Goal: Transaction & Acquisition: Purchase product/service

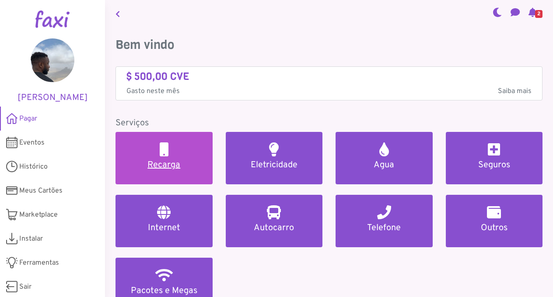
click at [182, 154] on link "Recarga" at bounding box center [163, 158] width 97 height 52
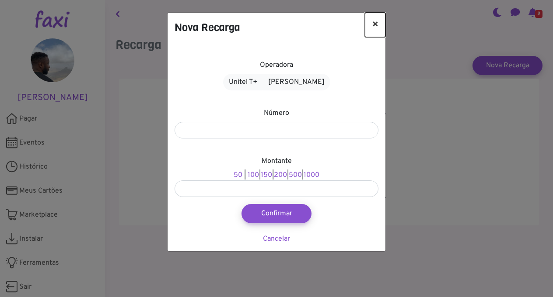
click at [376, 24] on button "×" at bounding box center [375, 25] width 21 height 24
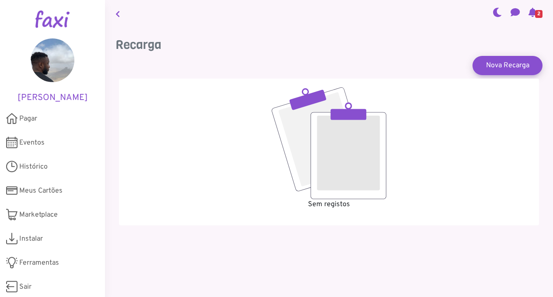
click at [121, 17] on link at bounding box center [117, 13] width 11 height 20
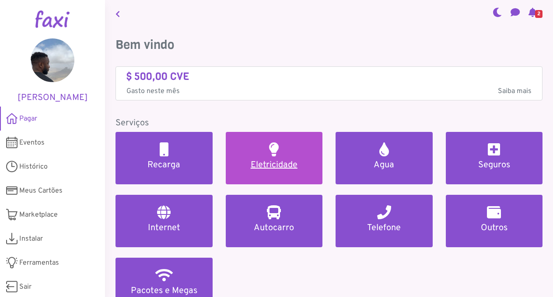
click at [264, 169] on h5 "Eletricidade" at bounding box center [274, 165] width 76 height 10
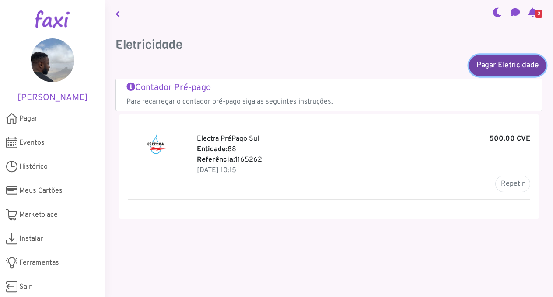
click at [489, 66] on link "Pagar Eletricidade" at bounding box center [507, 65] width 77 height 21
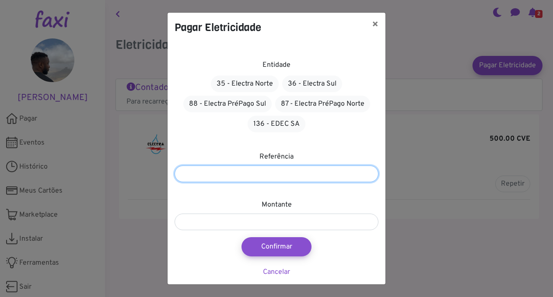
click at [280, 170] on input "number" at bounding box center [277, 174] width 204 height 17
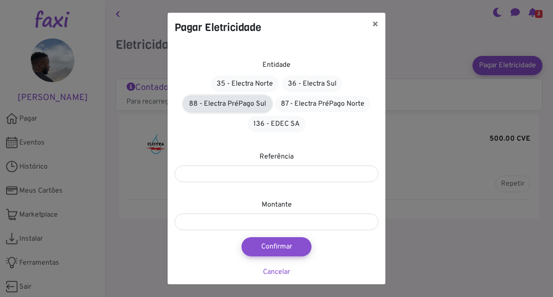
click at [239, 105] on link "88 - Electra PréPago Sul" at bounding box center [227, 104] width 88 height 17
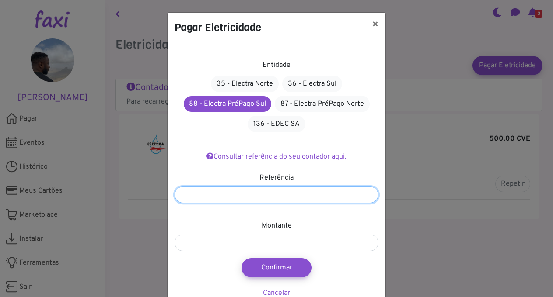
click at [240, 197] on input "number" at bounding box center [277, 195] width 204 height 17
type input "*******"
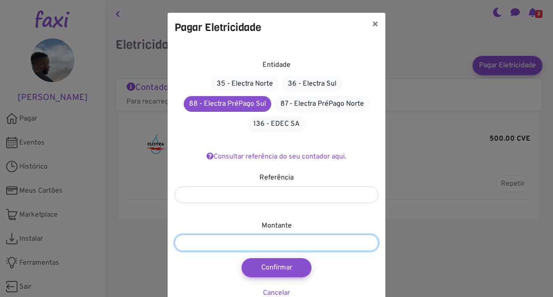
click at [258, 242] on input "number" at bounding box center [277, 243] width 204 height 17
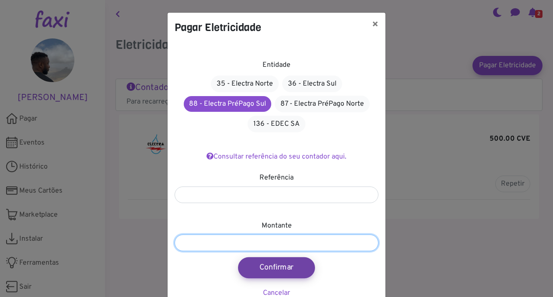
type input "****"
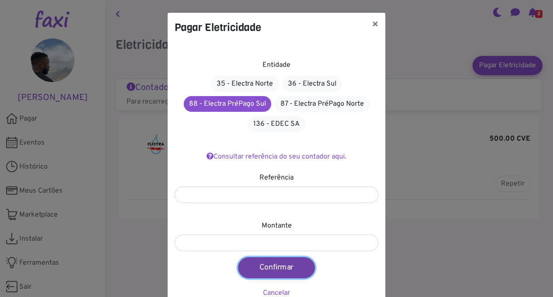
click at [266, 262] on button "Confirmar" at bounding box center [276, 268] width 77 height 21
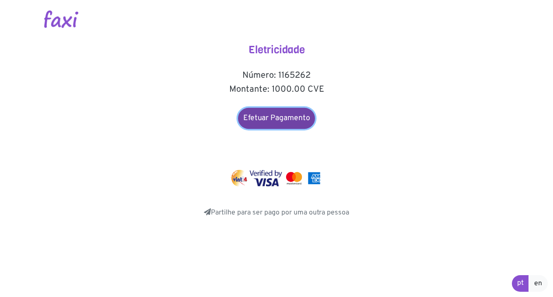
click at [283, 115] on link "Efetuar Pagamento" at bounding box center [276, 118] width 77 height 21
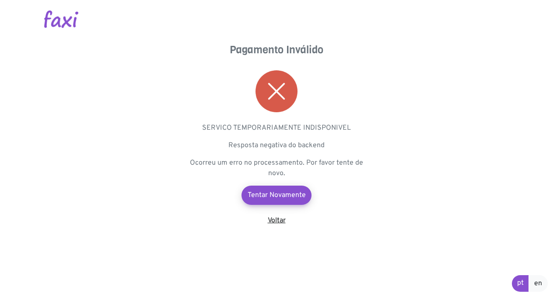
click at [274, 222] on link "Voltar" at bounding box center [277, 221] width 18 height 9
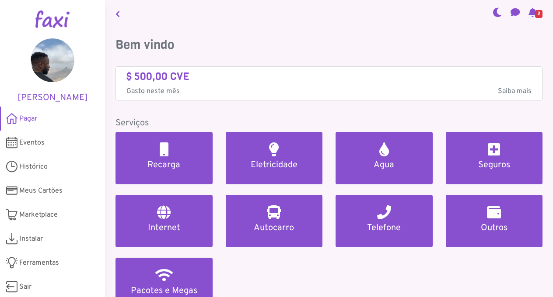
click at [535, 13] on span "2" at bounding box center [538, 14] width 7 height 8
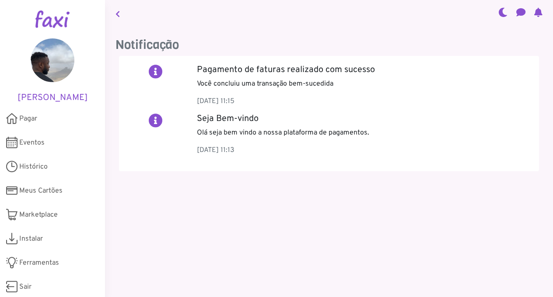
click at [116, 11] on icon at bounding box center [117, 13] width 4 height 7
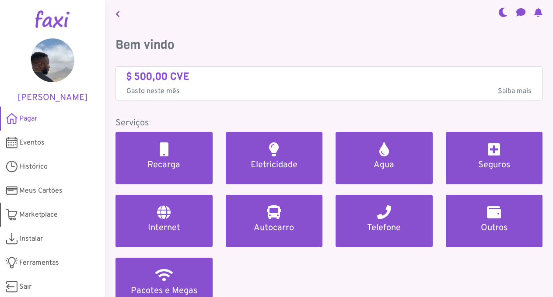
scroll to position [2, 0]
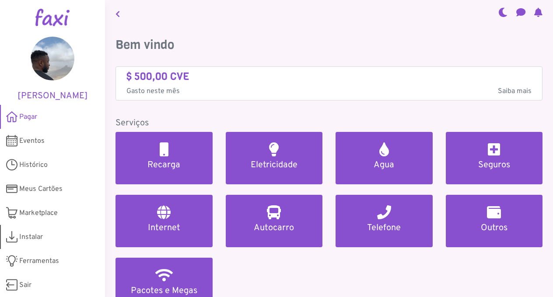
click at [26, 235] on span "Instalar" at bounding box center [31, 237] width 24 height 10
click at [318, 72] on h4 "$ 500,00 CVE" at bounding box center [328, 76] width 405 height 13
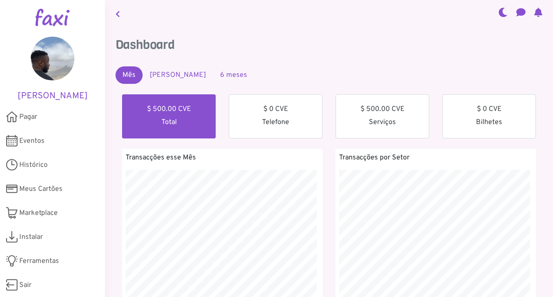
scroll to position [156, 211]
click at [26, 113] on span "Pagar" at bounding box center [28, 117] width 18 height 10
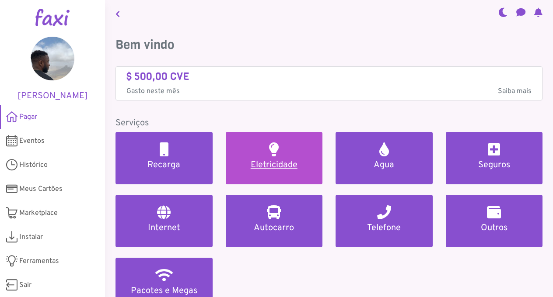
click at [267, 157] on link "Eletricidade" at bounding box center [274, 158] width 97 height 52
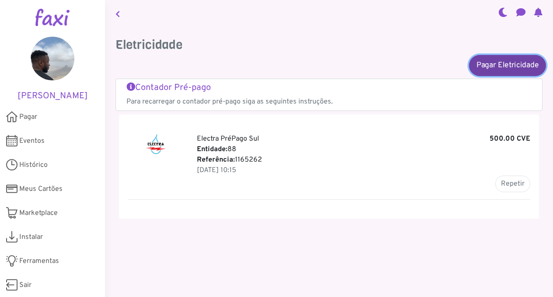
click at [506, 63] on link "Pagar Eletricidade" at bounding box center [507, 65] width 77 height 21
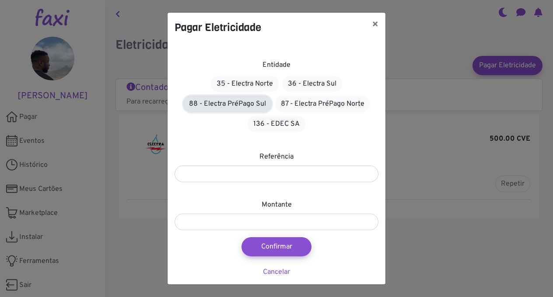
click at [223, 105] on link "88 - Electra PréPago Sul" at bounding box center [227, 104] width 88 height 17
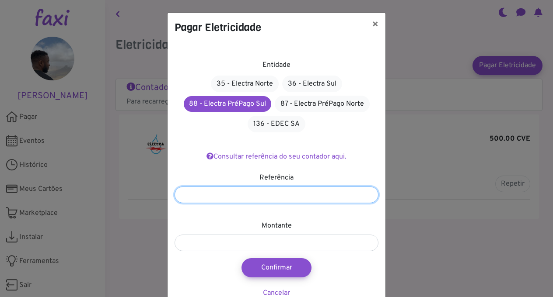
click at [257, 196] on input "number" at bounding box center [277, 195] width 204 height 17
click at [294, 200] on input "number" at bounding box center [277, 195] width 204 height 17
type input "*******"
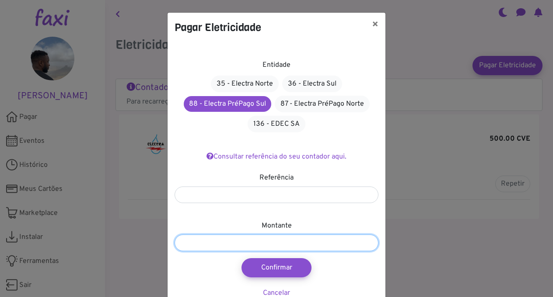
click at [273, 247] on input "number" at bounding box center [277, 243] width 204 height 17
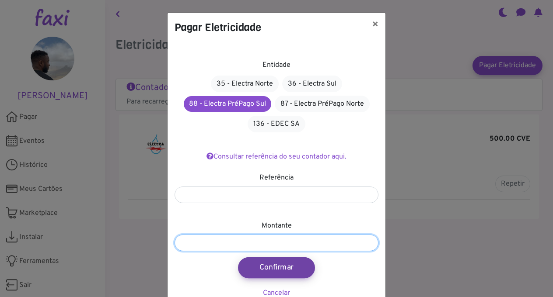
type input "****"
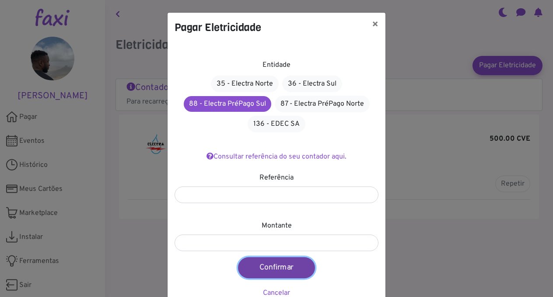
click at [274, 269] on button "Confirmar" at bounding box center [276, 268] width 77 height 21
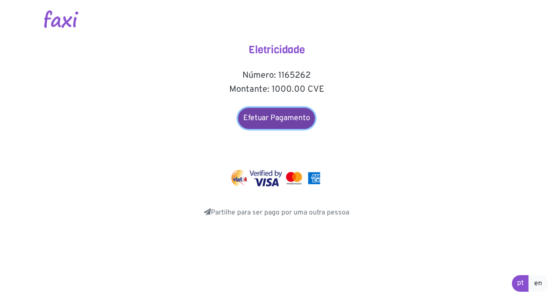
click at [273, 119] on link "Efetuar Pagamento" at bounding box center [276, 118] width 77 height 21
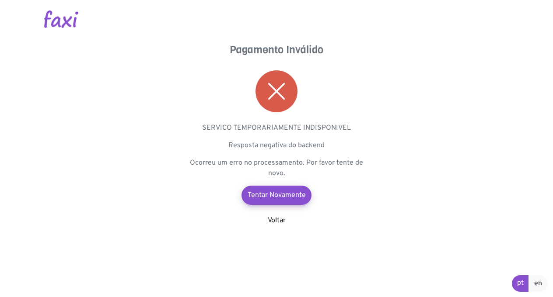
click at [284, 225] on link "Voltar" at bounding box center [277, 221] width 18 height 9
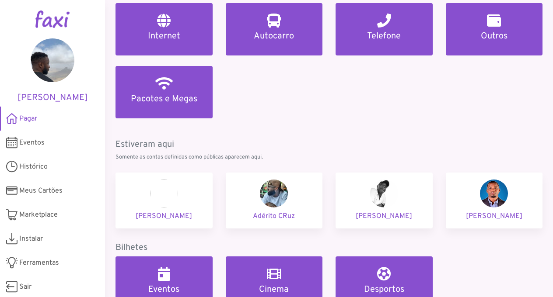
scroll to position [194, 0]
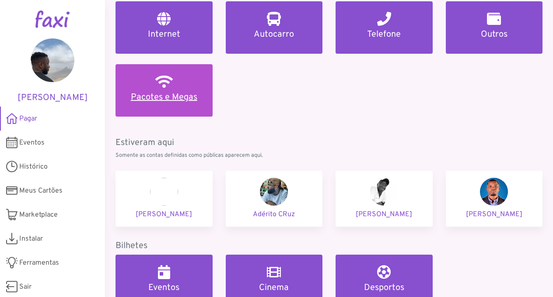
click at [153, 94] on h5 "Pacotes e Megas" at bounding box center [164, 97] width 76 height 10
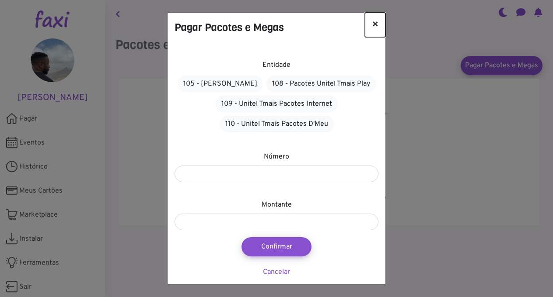
click at [378, 21] on button "×" at bounding box center [375, 25] width 21 height 24
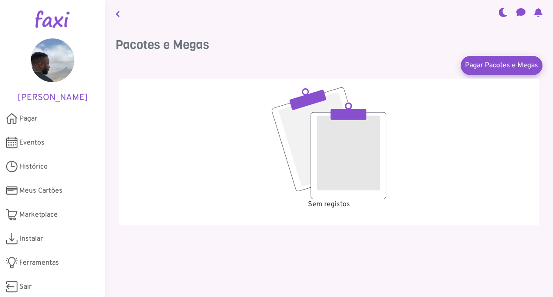
click at [118, 19] on link at bounding box center [117, 13] width 11 height 20
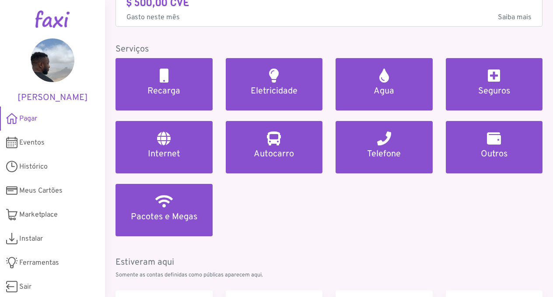
scroll to position [75, 0]
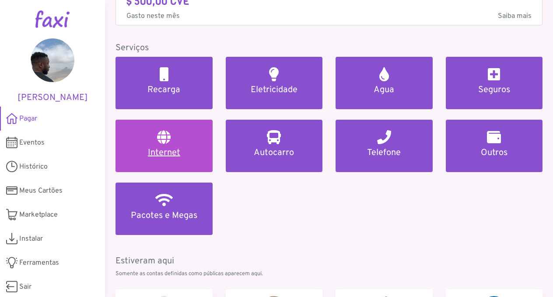
click at [161, 146] on link "Internet" at bounding box center [163, 146] width 97 height 52
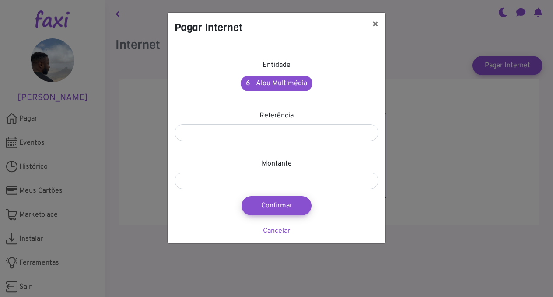
click at [280, 60] on label "Entidade" at bounding box center [276, 65] width 28 height 10
click at [381, 24] on button "×" at bounding box center [375, 25] width 21 height 24
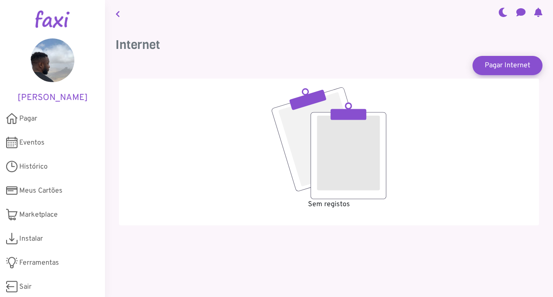
click at [117, 18] on link at bounding box center [117, 13] width 11 height 20
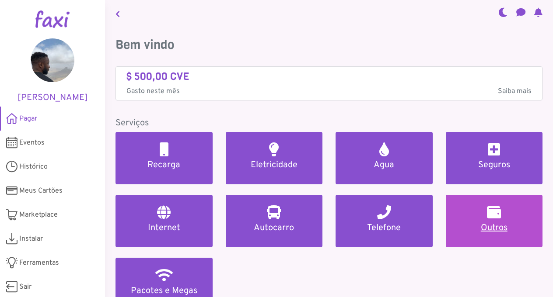
click at [502, 230] on h5 "Outros" at bounding box center [494, 228] width 76 height 10
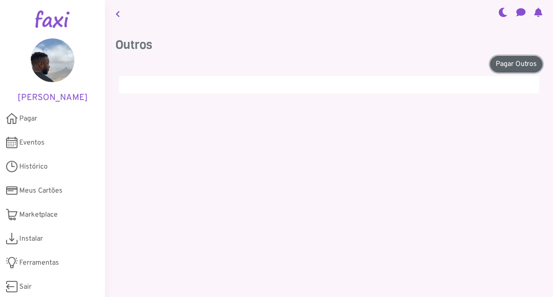
click at [509, 63] on link "Pagar Outros" at bounding box center [516, 64] width 52 height 17
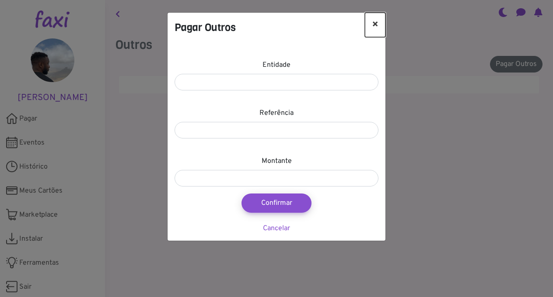
click at [372, 23] on button "×" at bounding box center [375, 25] width 21 height 24
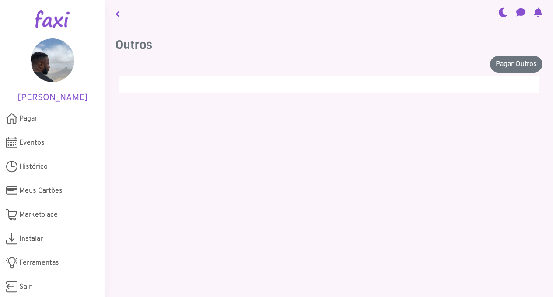
click at [117, 15] on icon at bounding box center [117, 13] width 4 height 7
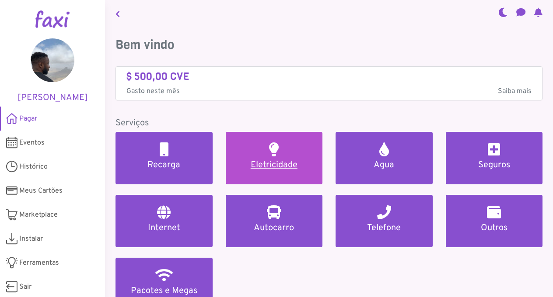
click at [280, 164] on h5 "Eletricidade" at bounding box center [274, 165] width 76 height 10
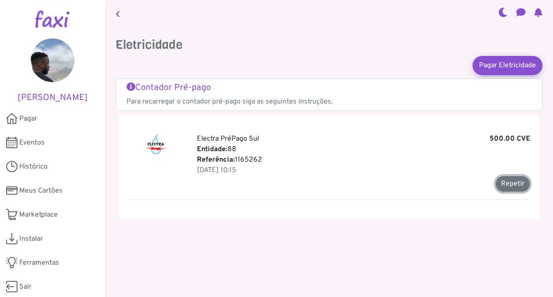
click at [507, 187] on button "Repetir" at bounding box center [512, 184] width 35 height 17
type input "*******"
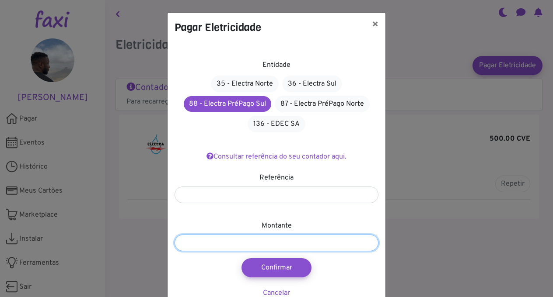
click at [182, 240] on input "******" at bounding box center [277, 243] width 204 height 17
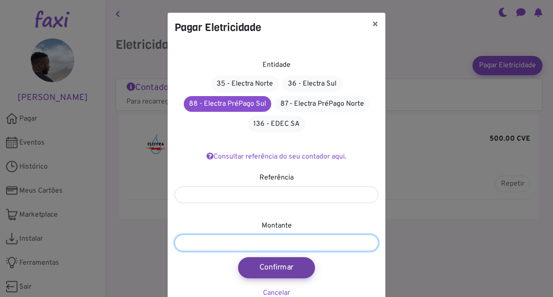
type input "*******"
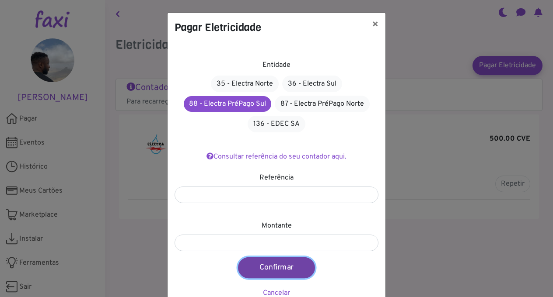
click at [261, 268] on button "Confirmar" at bounding box center [276, 268] width 77 height 21
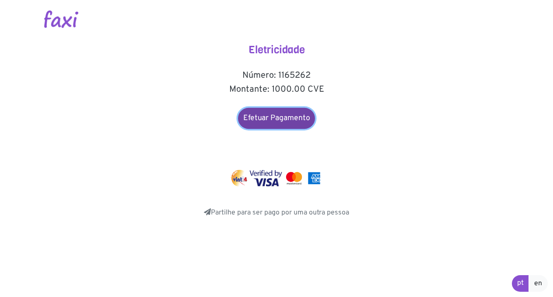
click at [278, 114] on link "Efetuar Pagamento" at bounding box center [276, 118] width 77 height 21
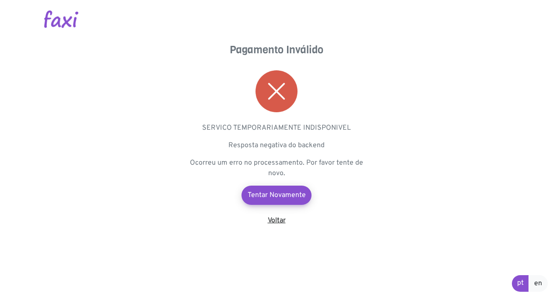
click at [280, 224] on link "Voltar" at bounding box center [277, 221] width 18 height 9
